Goal: Information Seeking & Learning: Learn about a topic

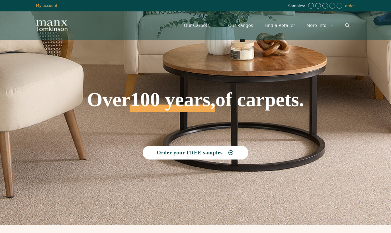
click at [244, 23] on link "Our Ranges" at bounding box center [240, 25] width 36 height 17
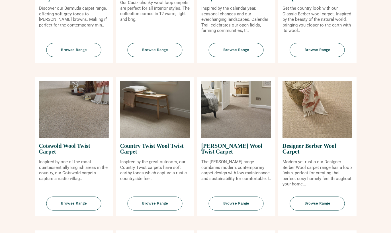
scroll to position [175, 0]
click at [78, 208] on span "Browse Range" at bounding box center [73, 203] width 55 height 14
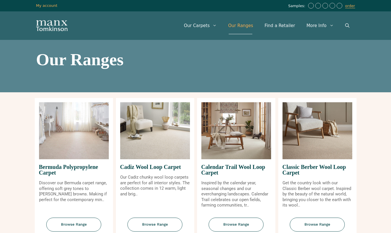
scroll to position [197, 0]
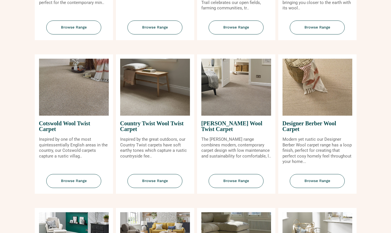
click at [160, 188] on span "Browse Range" at bounding box center [154, 181] width 55 height 14
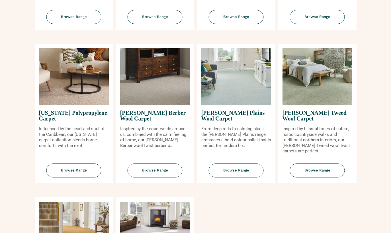
scroll to position [513, 0]
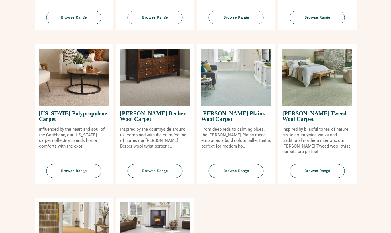
click at [239, 175] on span "Browse Range" at bounding box center [236, 171] width 55 height 14
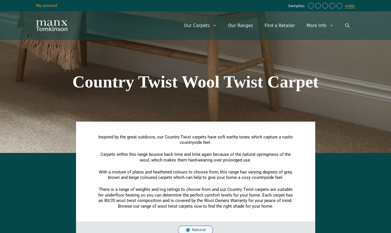
click at [288, 102] on div "Country Twist Wool Twist Carpet" at bounding box center [195, 82] width 324 height 142
click at [329, 120] on div "Country Twist Wool Twist Carpet" at bounding box center [195, 82] width 324 height 142
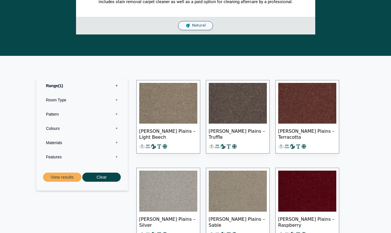
scroll to position [215, 0]
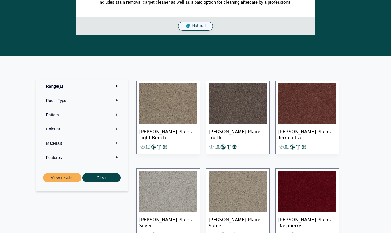
click at [168, 100] on img at bounding box center [168, 103] width 58 height 41
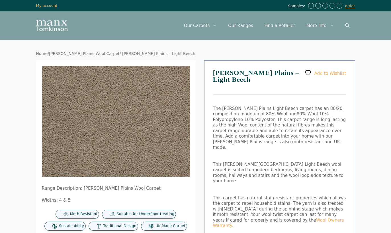
click at [159, 135] on img at bounding box center [156, 151] width 228 height 171
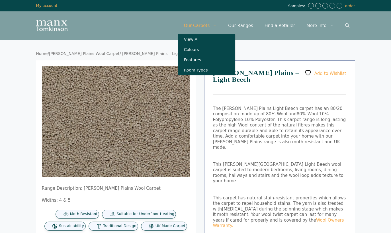
click at [199, 39] on link "View All" at bounding box center [206, 39] width 57 height 10
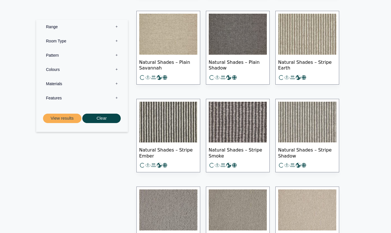
scroll to position [4411, 0]
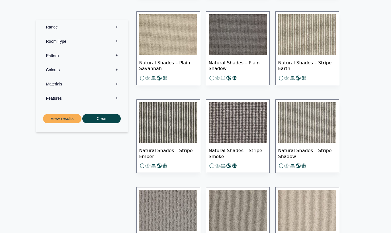
click at [52, 22] on label "Range 0" at bounding box center [81, 27] width 83 height 14
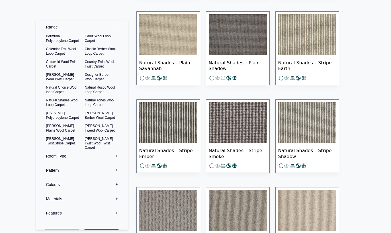
click at [52, 23] on label "Range 0" at bounding box center [81, 27] width 83 height 14
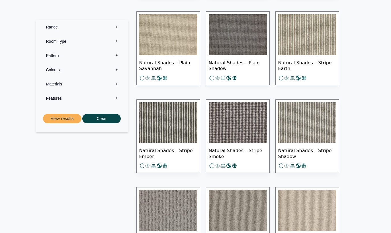
click at [55, 24] on label "Range 0" at bounding box center [81, 27] width 83 height 14
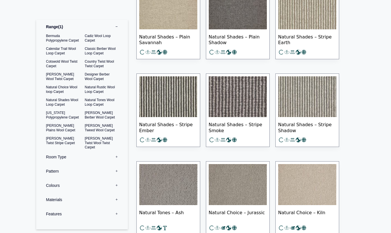
scroll to position [4437, 0]
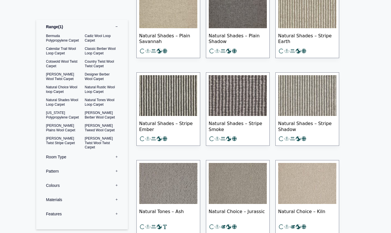
click at [65, 232] on button "View results" at bounding box center [62, 234] width 38 height 9
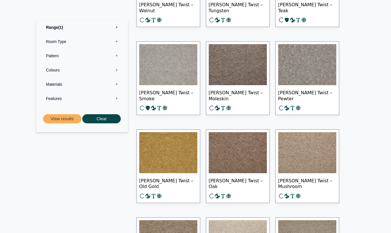
scroll to position [410, 0]
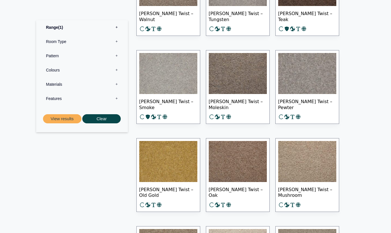
click at [247, 78] on img at bounding box center [238, 73] width 58 height 41
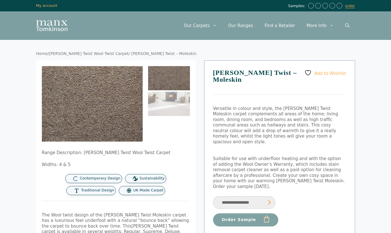
click at [112, 116] on img at bounding box center [156, 151] width 228 height 171
click at [243, 25] on link "Our Ranges" at bounding box center [240, 25] width 36 height 17
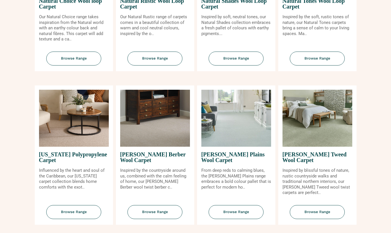
scroll to position [473, 0]
click at [236, 219] on span "Browse Range" at bounding box center [236, 212] width 55 height 14
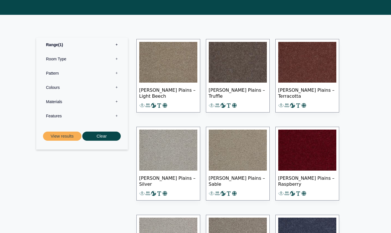
scroll to position [256, 0]
click at [174, 63] on img at bounding box center [168, 62] width 58 height 41
